Goal: Obtain resource: Download file/media

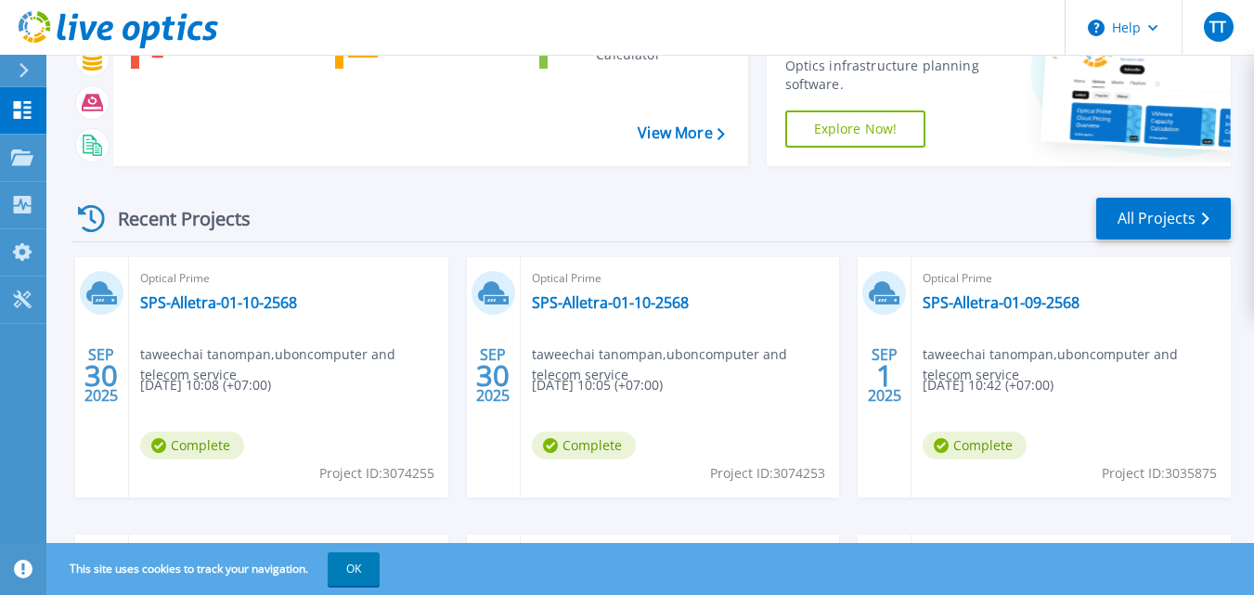
scroll to position [264, 0]
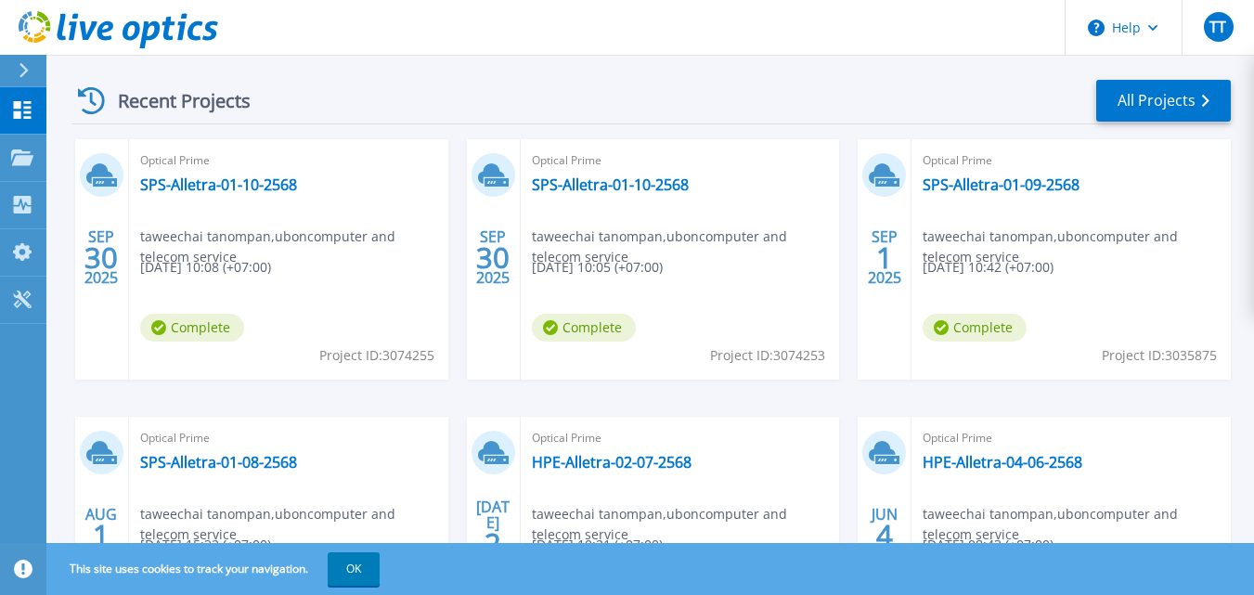
click at [687, 239] on span "taweechai tanompan , uboncomputer and telecom service" at bounding box center [686, 247] width 308 height 41
click at [622, 192] on link "SPS-Alletra-01-10-2568" at bounding box center [610, 184] width 157 height 19
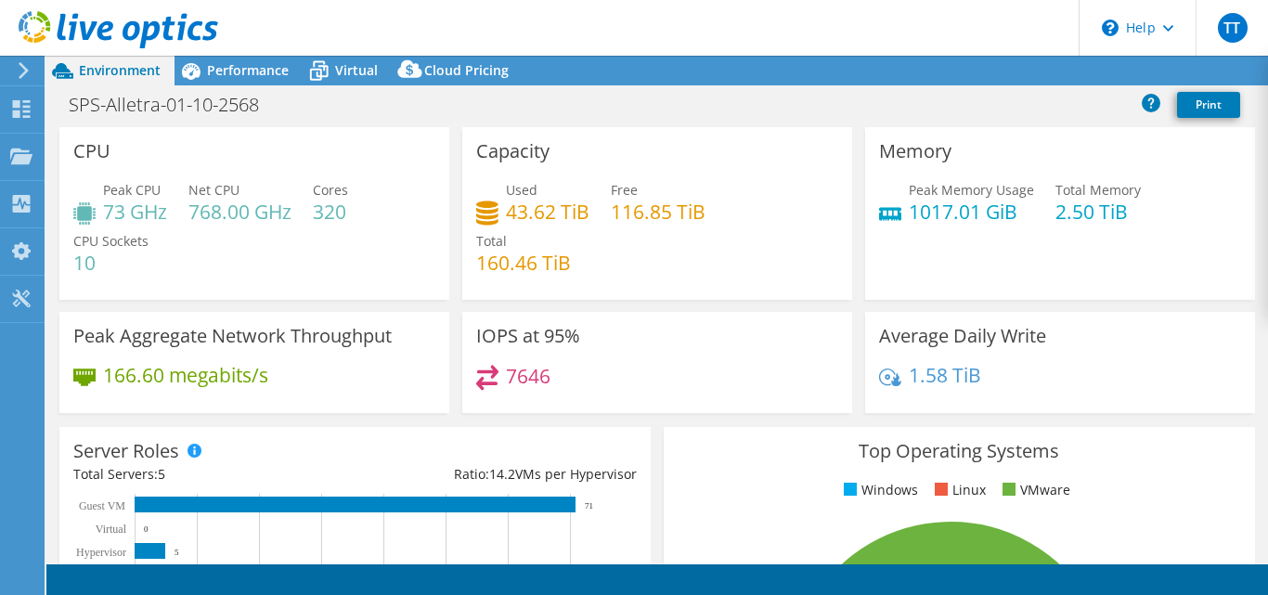
select select "[GEOGRAPHIC_DATA]"
select select "THB"
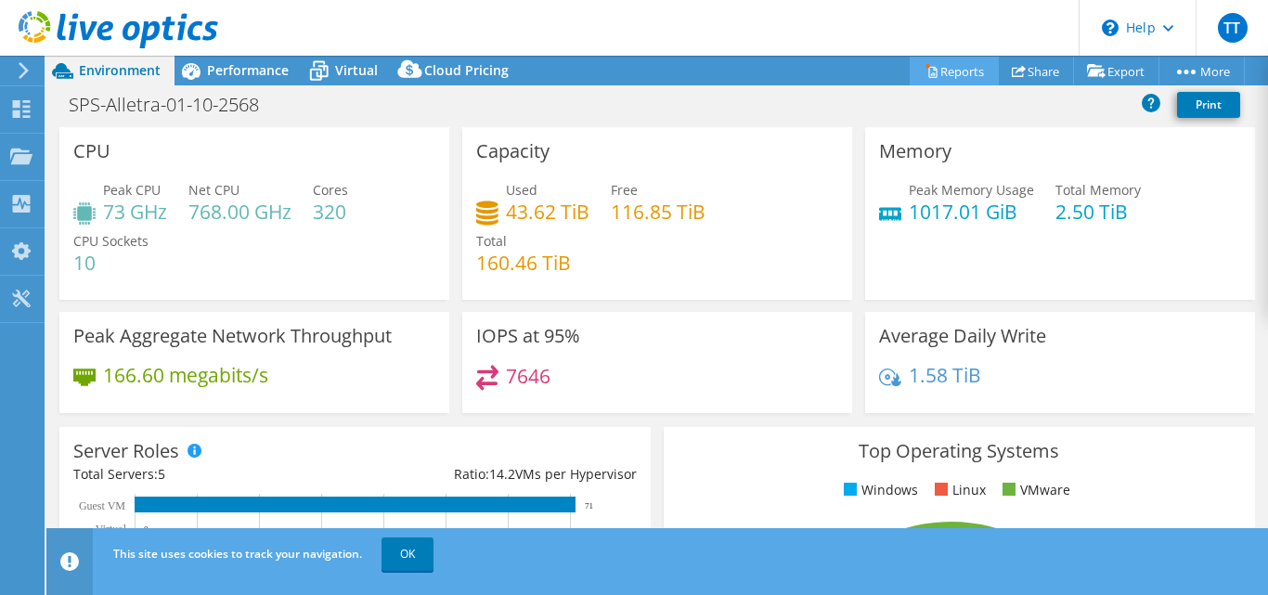
click at [948, 82] on link "Reports" at bounding box center [954, 71] width 89 height 29
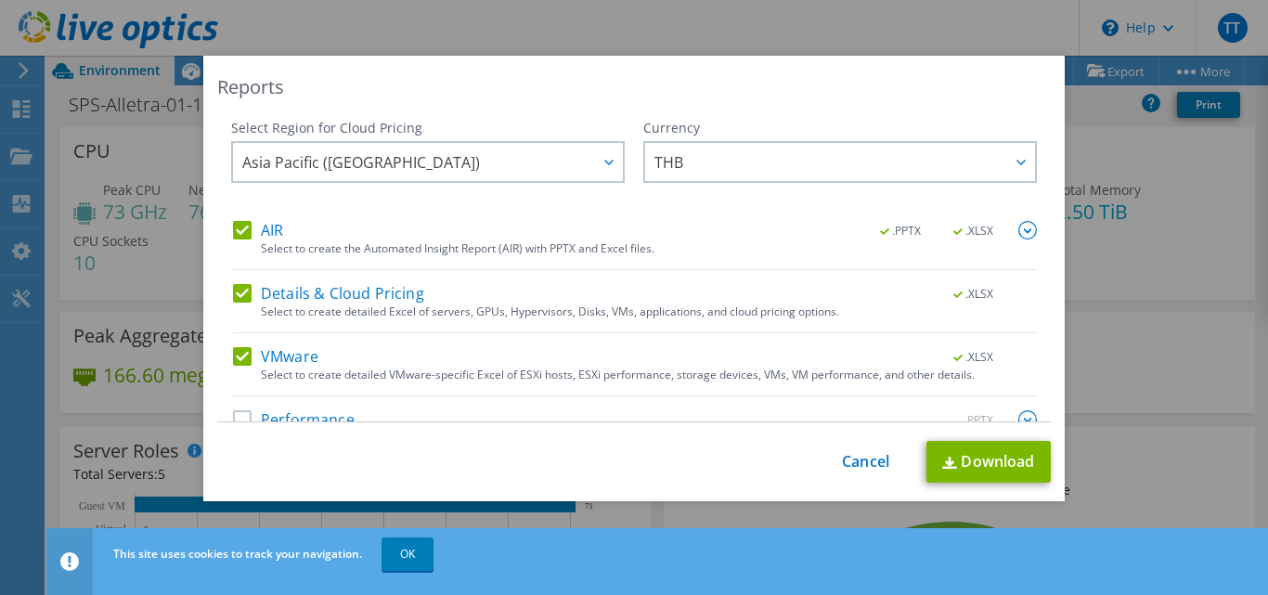
click at [240, 413] on label "Performance" at bounding box center [294, 419] width 122 height 19
click at [0, 0] on input "Performance" at bounding box center [0, 0] width 0 height 0
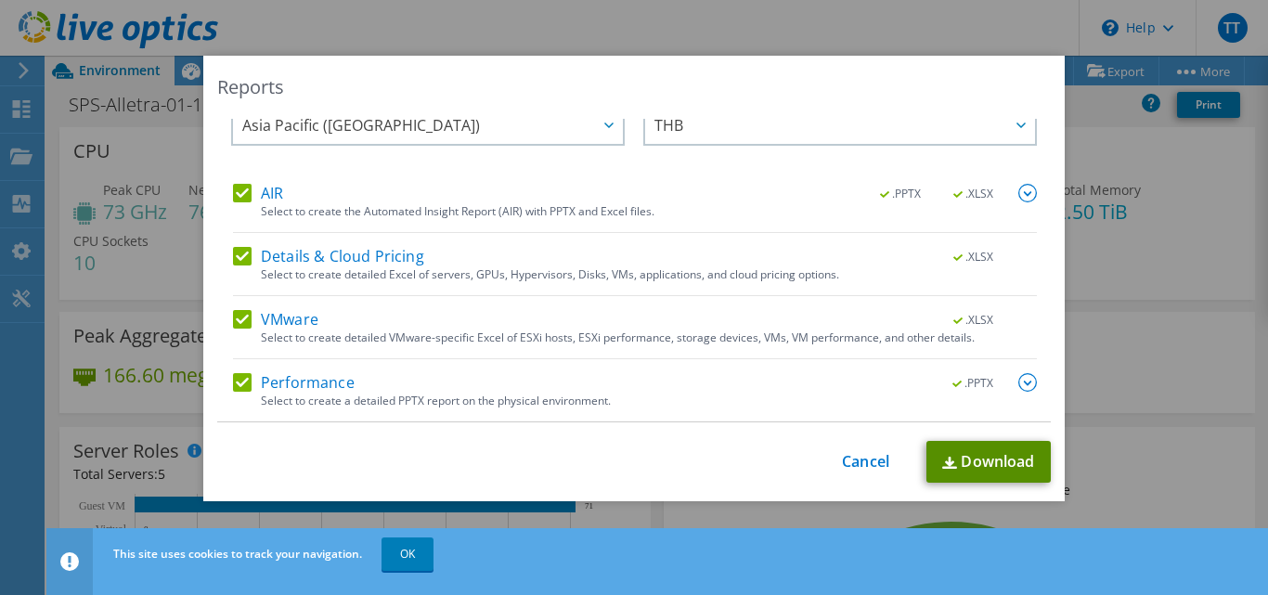
click at [972, 460] on link "Download" at bounding box center [988, 462] width 124 height 42
